Goal: Find specific page/section: Find specific page/section

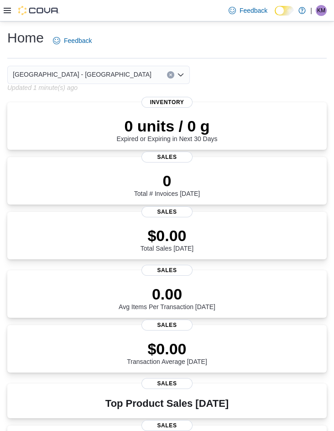
click at [5, 11] on icon at bounding box center [7, 10] width 7 height 5
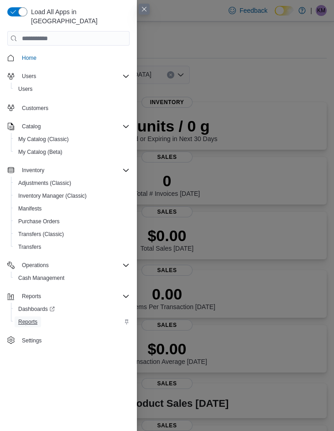
click at [25, 318] on span "Reports" at bounding box center [27, 321] width 19 height 7
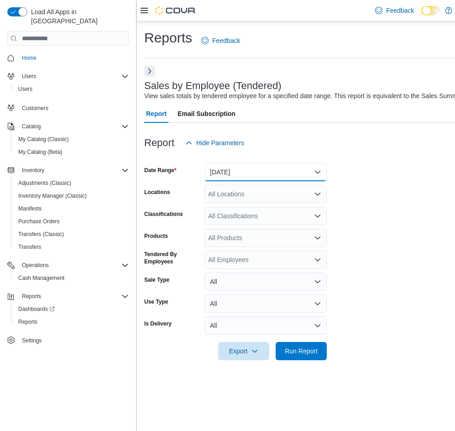
drag, startPoint x: 258, startPoint y: 167, endPoint x: 255, endPoint y: 176, distance: 9.4
click at [258, 167] on button "[DATE]" at bounding box center [266, 172] width 122 height 18
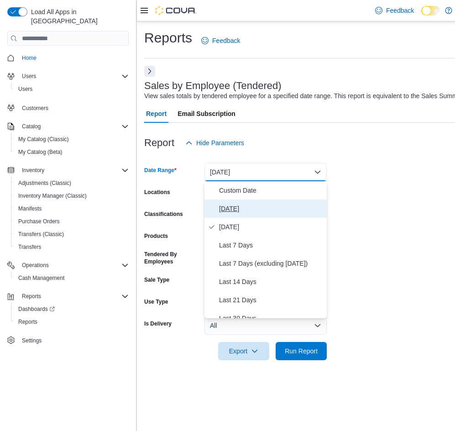
click at [241, 211] on span "[DATE]" at bounding box center [271, 208] width 104 height 11
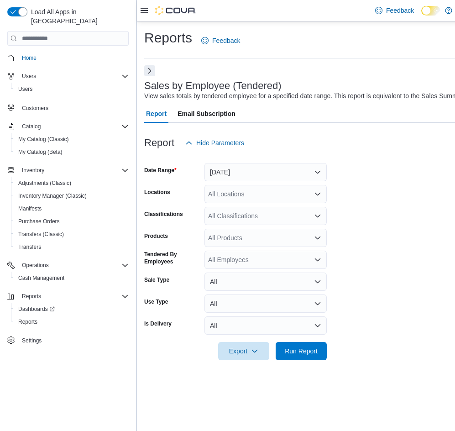
click at [152, 68] on button "Next" at bounding box center [149, 70] width 11 height 11
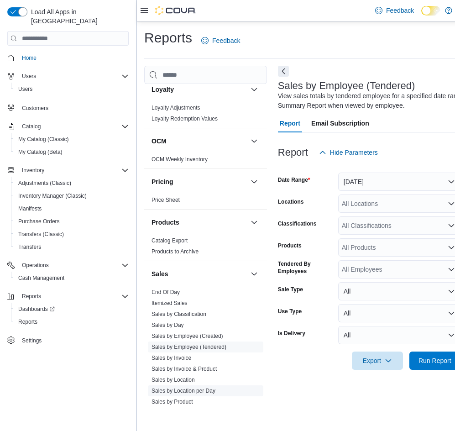
scroll to position [454, 0]
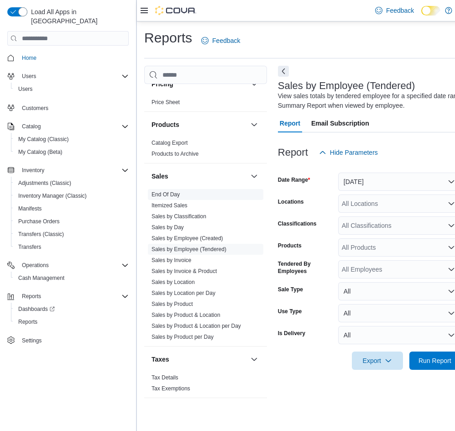
click at [175, 194] on link "End Of Day" at bounding box center [166, 194] width 28 height 6
